Goal: Transaction & Acquisition: Purchase product/service

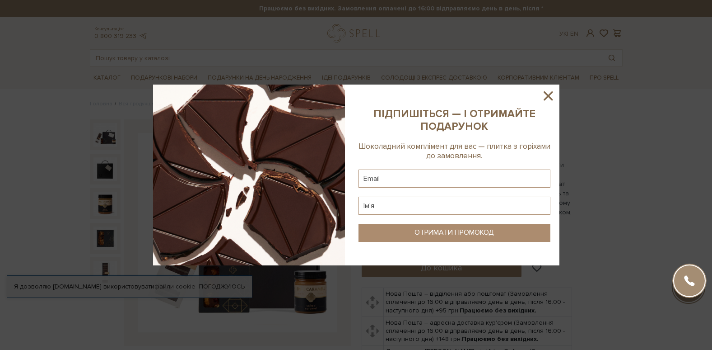
click at [549, 95] on icon at bounding box center [548, 95] width 9 height 9
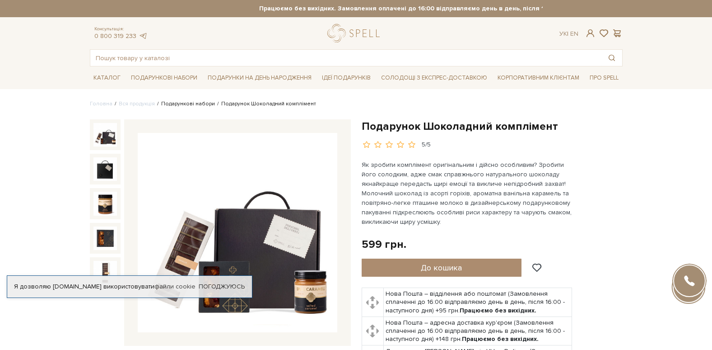
click at [166, 103] on link "Подарункові набори" at bounding box center [188, 103] width 54 height 7
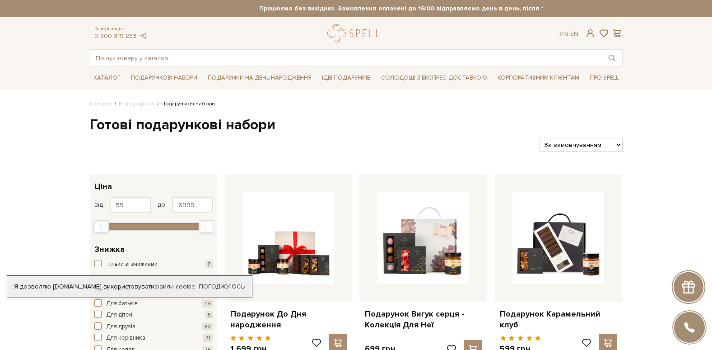
click at [616, 146] on select "За замовчуванням За Ціною (зростання) За Ціною (зменшення) Новинки За популярні…" at bounding box center [581, 145] width 83 height 14
select select "https://spellchocolate.com/our-productions/podarunkovi-box/?sort=p.price&order=…"
click at [540, 138] on select "За замовчуванням За Ціною (зростання) За Ціною (зменшення) Новинки За популярні…" at bounding box center [581, 145] width 83 height 14
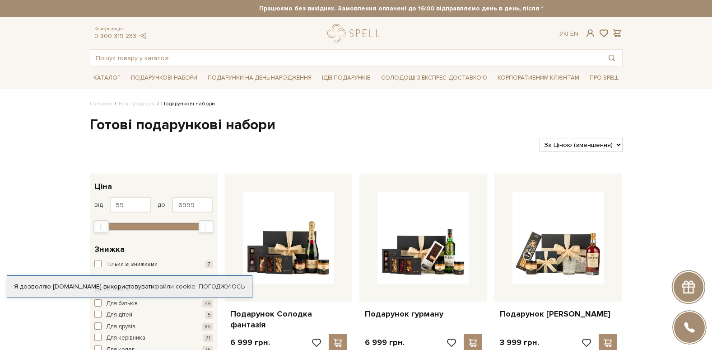
click at [619, 145] on select "За замовчуванням За Ціною (зростання) За Ціною (зменшення) Новинки За популярні…" at bounding box center [581, 145] width 83 height 14
select select "https://spellchocolate.com/our-productions/podarunkovi-box/?sort=p.price&order=…"
click at [540, 138] on select "За замовчуванням За Ціною (зростання) За Ціною (зменшення) Новинки За популярні…" at bounding box center [581, 145] width 83 height 14
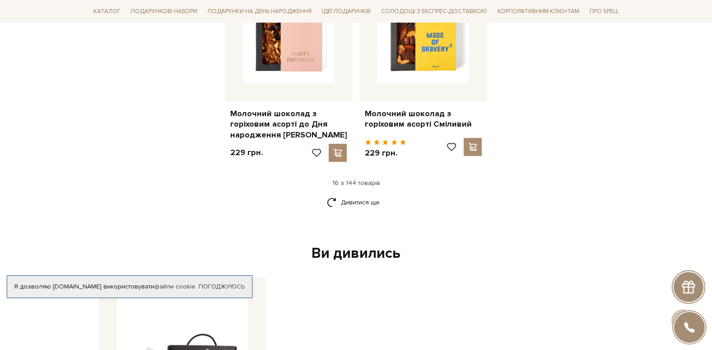
scroll to position [1264, 0]
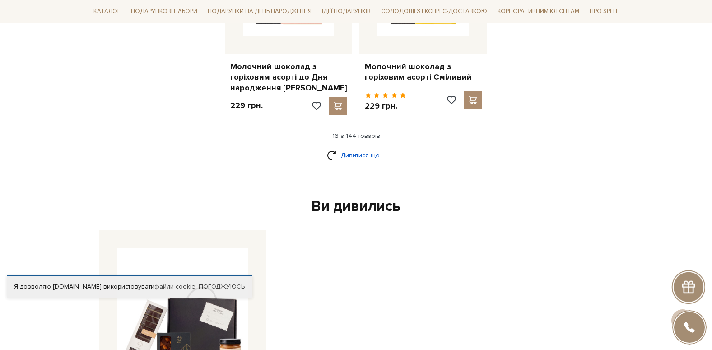
click at [360, 147] on link "Дивитися ще" at bounding box center [356, 155] width 59 height 16
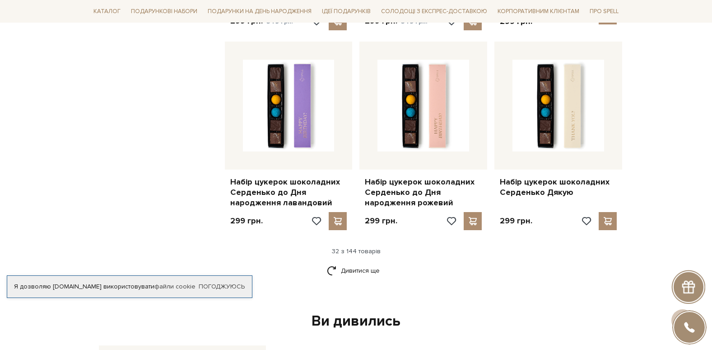
scroll to position [2303, 0]
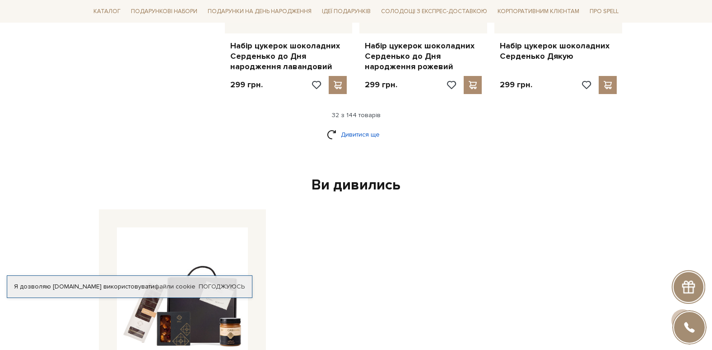
click at [347, 126] on link "Дивитися ще" at bounding box center [356, 134] width 59 height 16
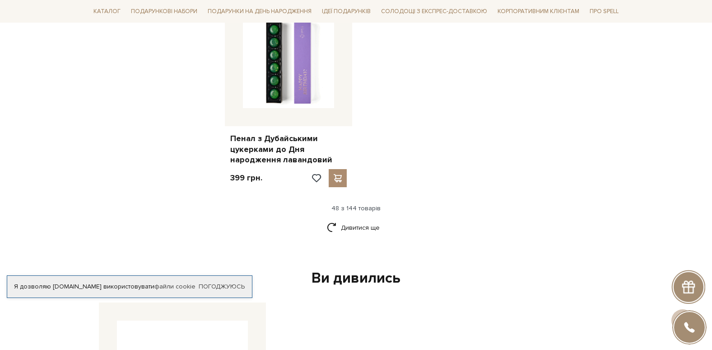
scroll to position [3387, 0]
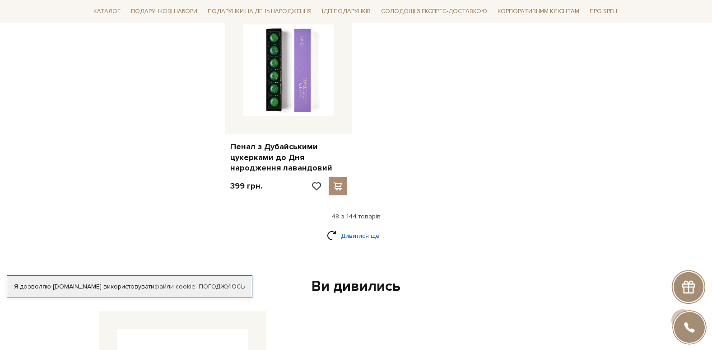
click at [357, 228] on link "Дивитися ще" at bounding box center [356, 236] width 59 height 16
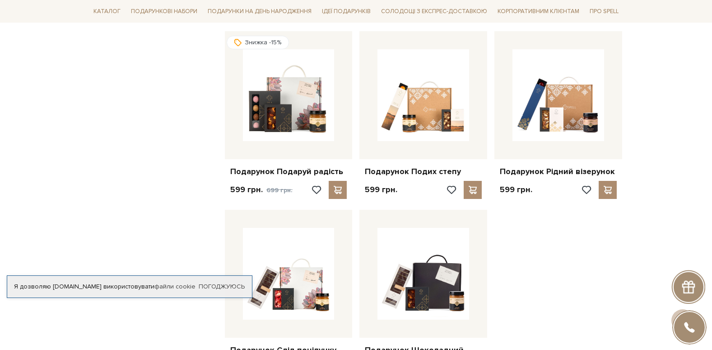
scroll to position [4155, 0]
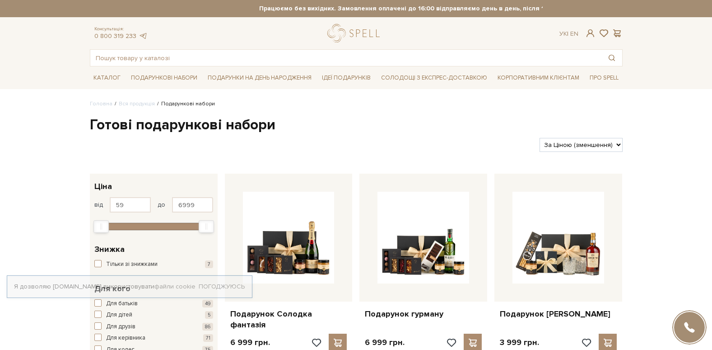
select select "[URL][DOMAIN_NAME]"
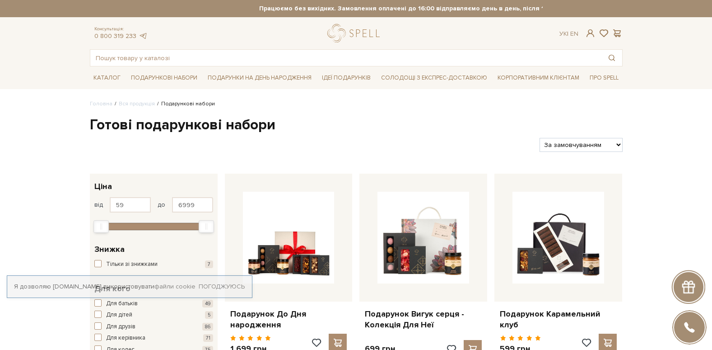
select select "https://spellchocolate.com/our-productions/podarunkovi-box/?sort=p.price&order=…"
